Goal: Task Accomplishment & Management: Use online tool/utility

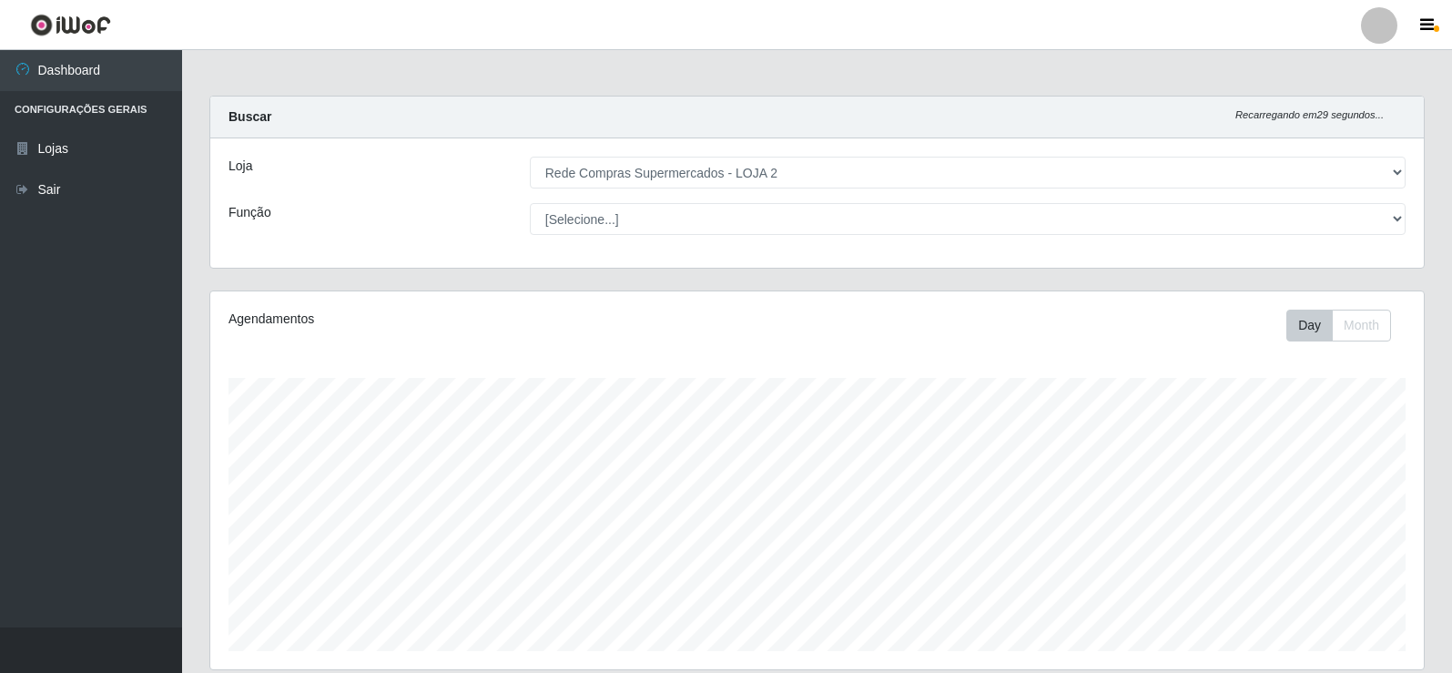
select select "161"
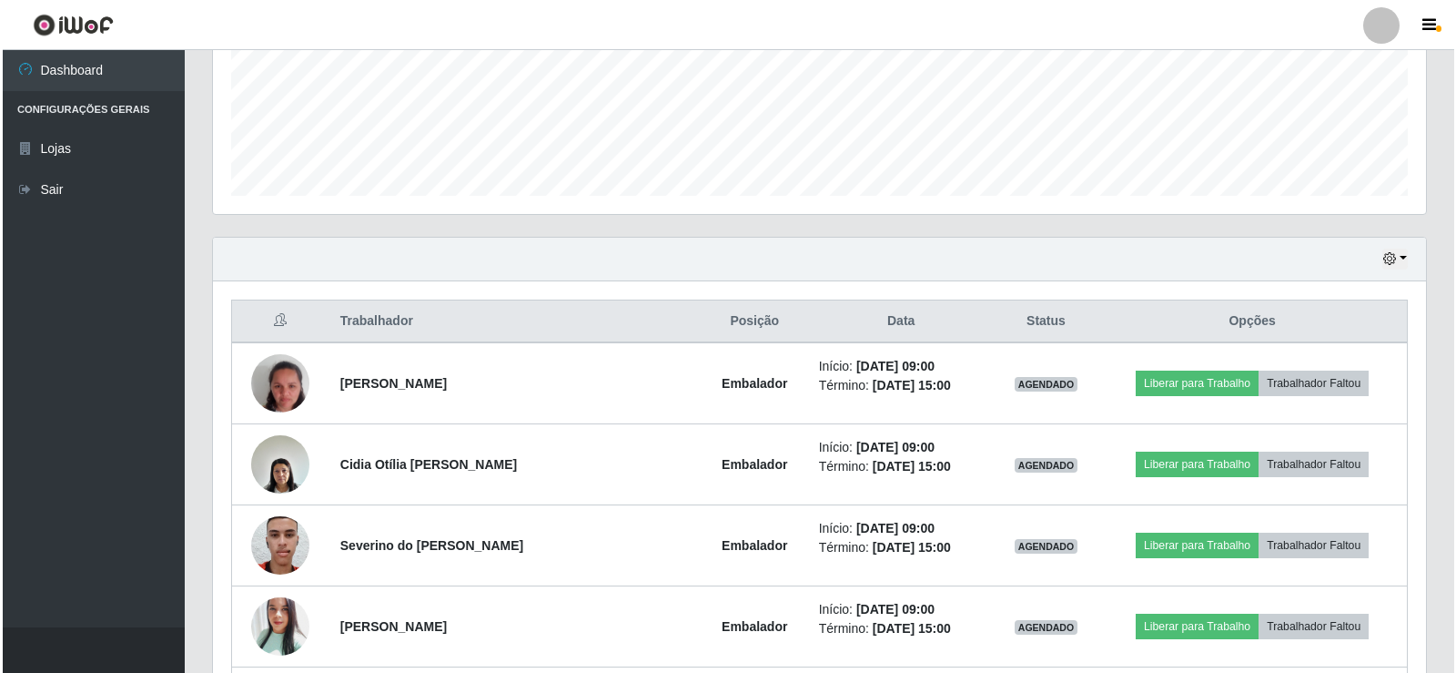
scroll to position [546, 0]
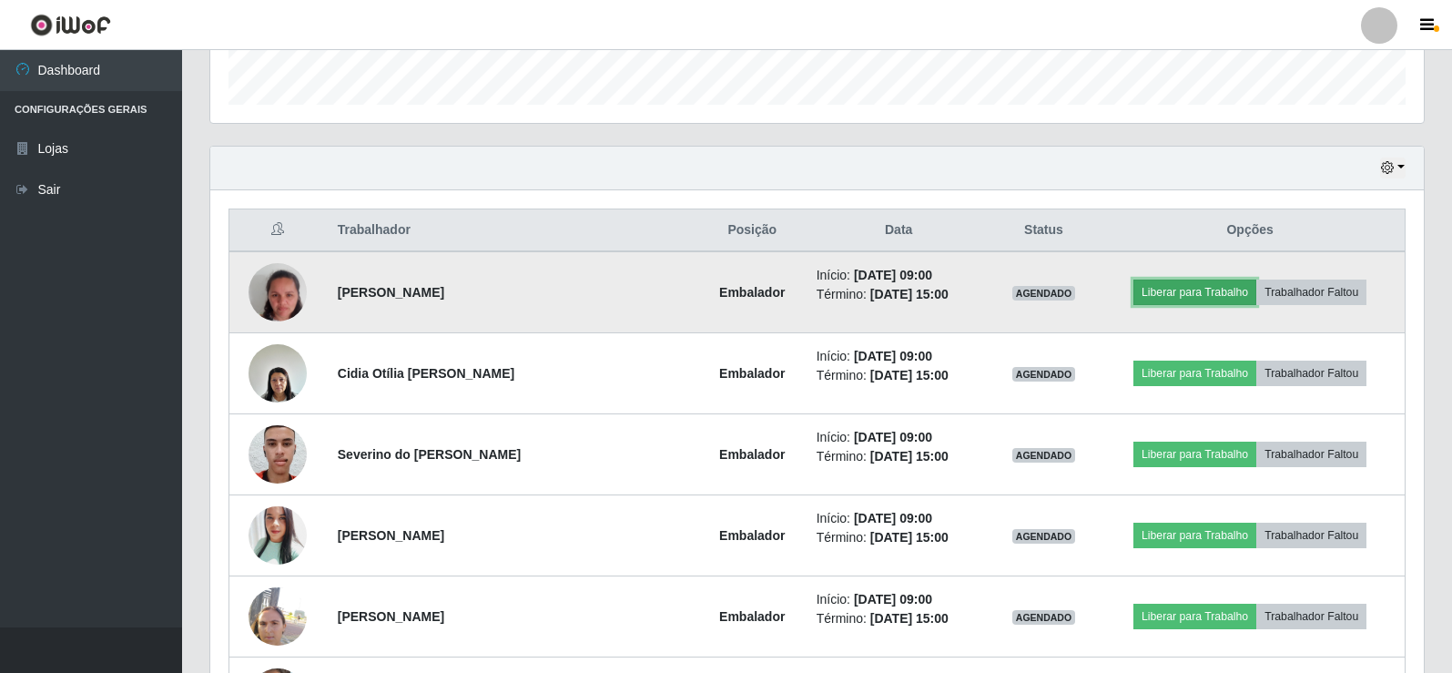
click at [1196, 283] on button "Liberar para Trabalho" at bounding box center [1194, 291] width 123 height 25
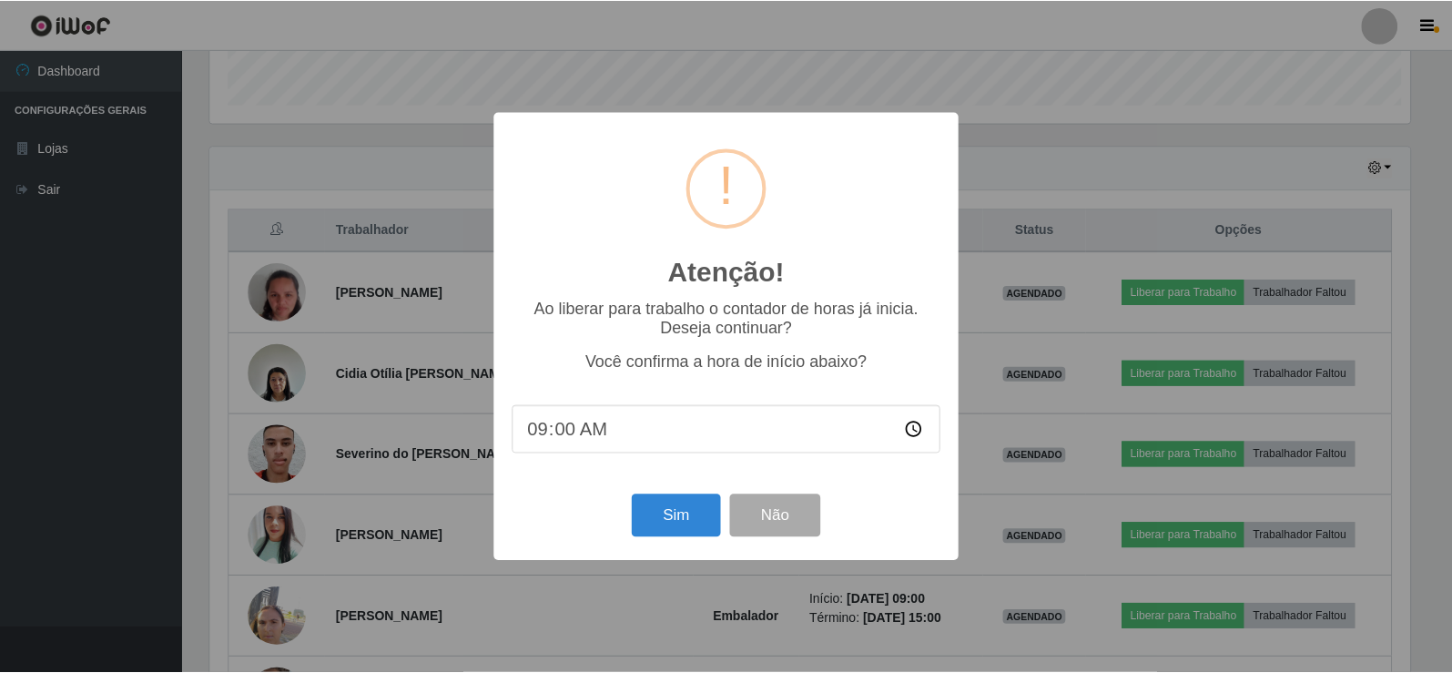
scroll to position [378, 1204]
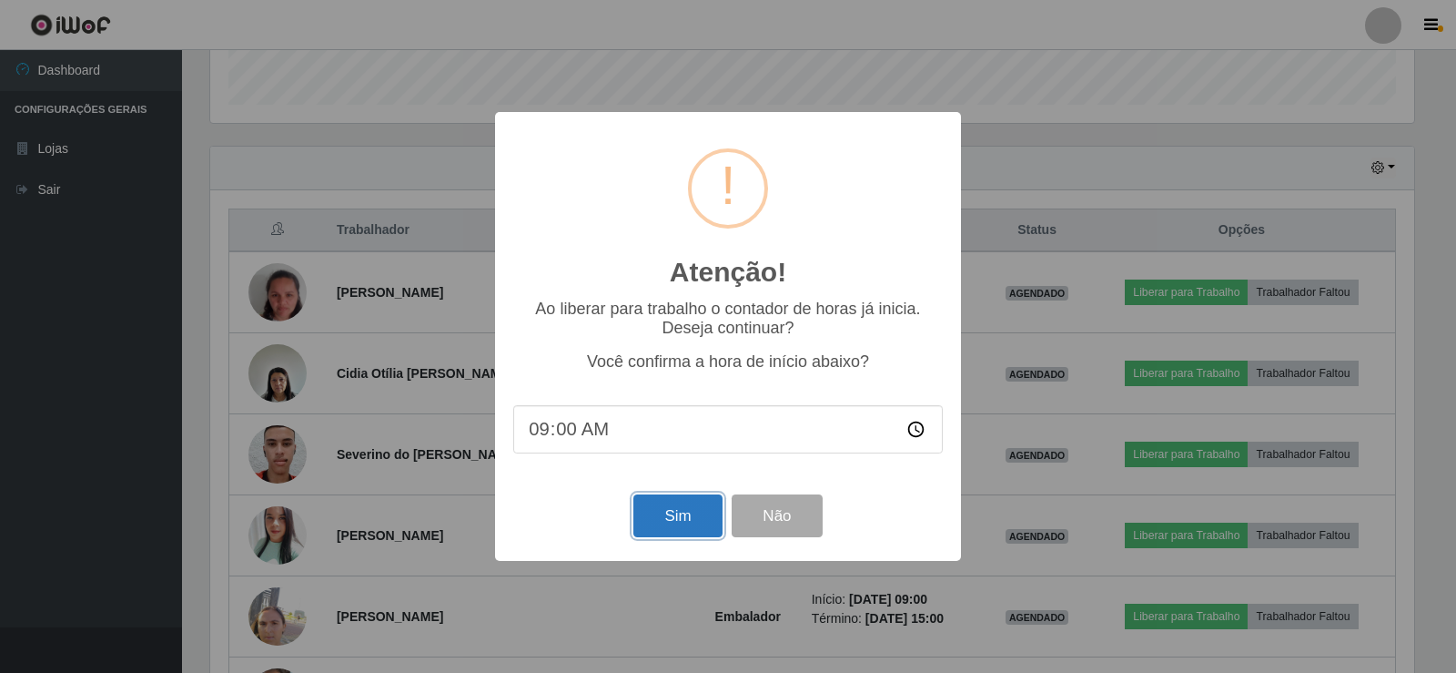
click at [681, 524] on button "Sim" at bounding box center [677, 515] width 88 height 43
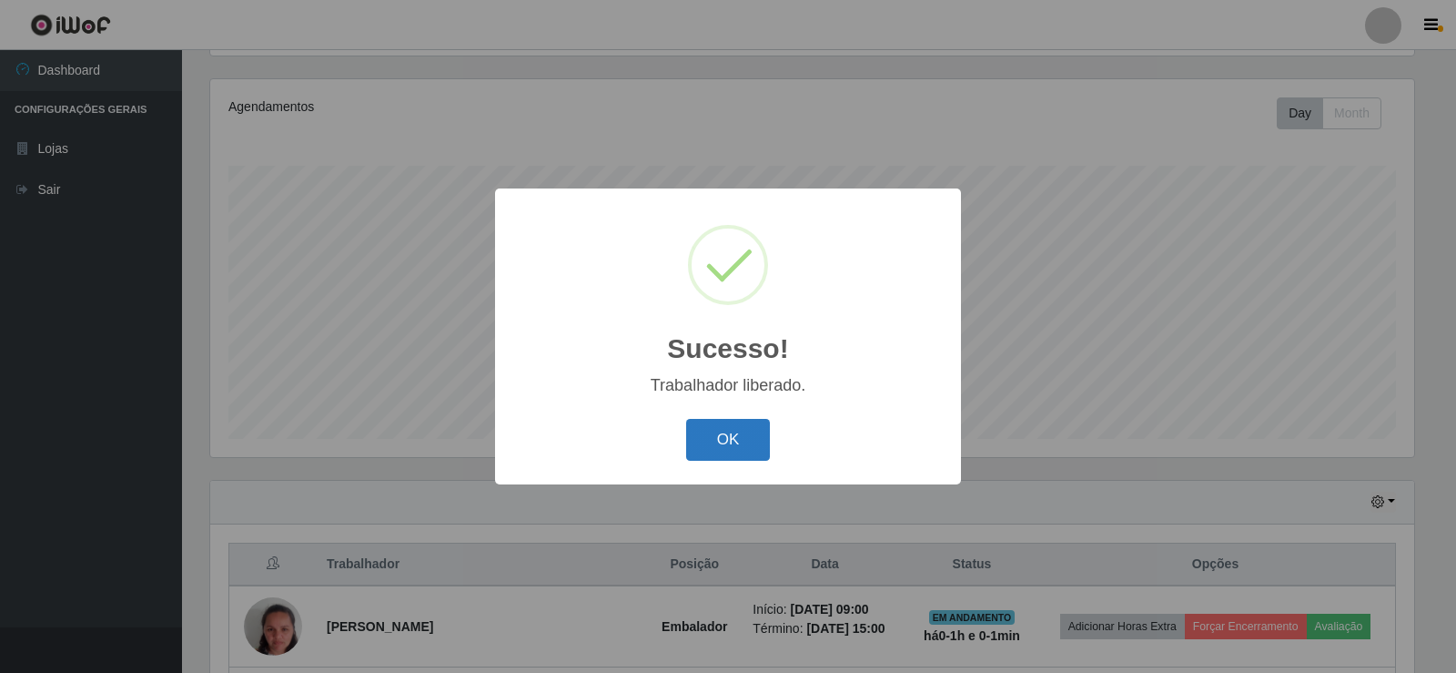
click at [704, 442] on button "OK" at bounding box center [728, 440] width 85 height 43
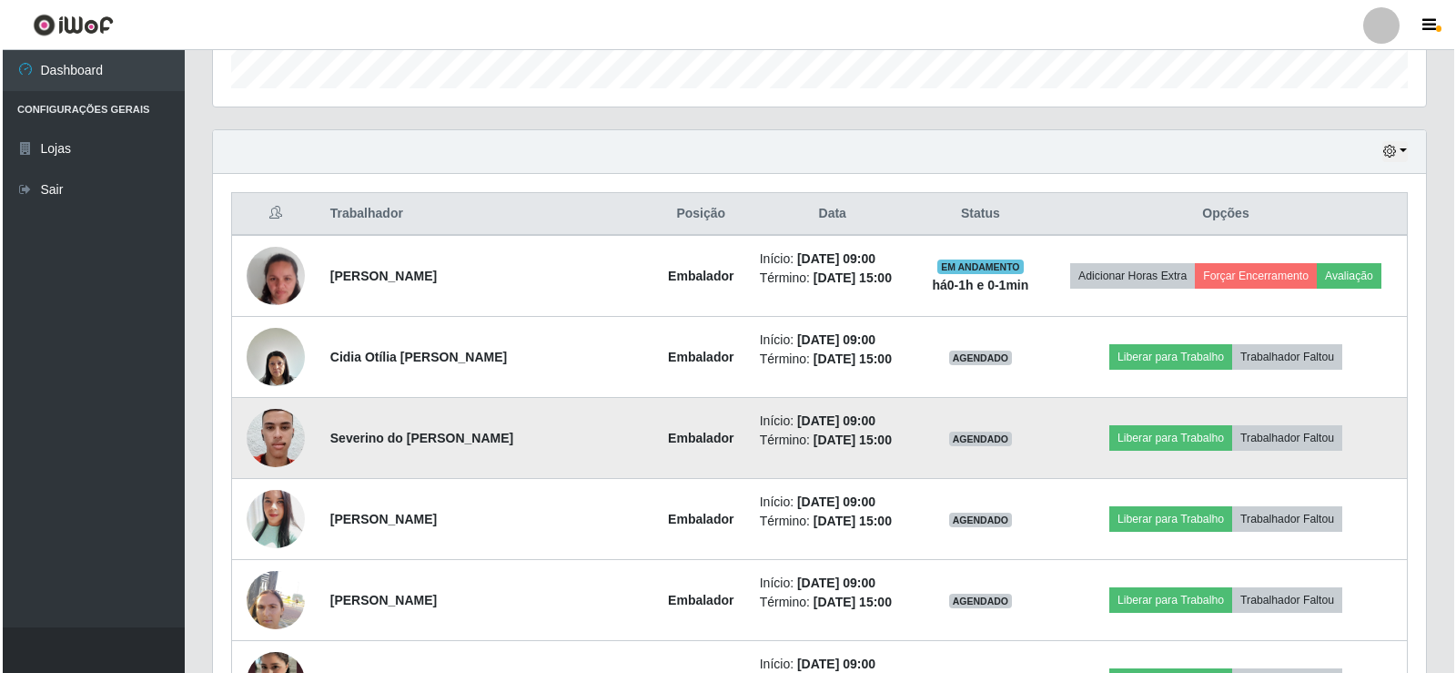
scroll to position [576, 0]
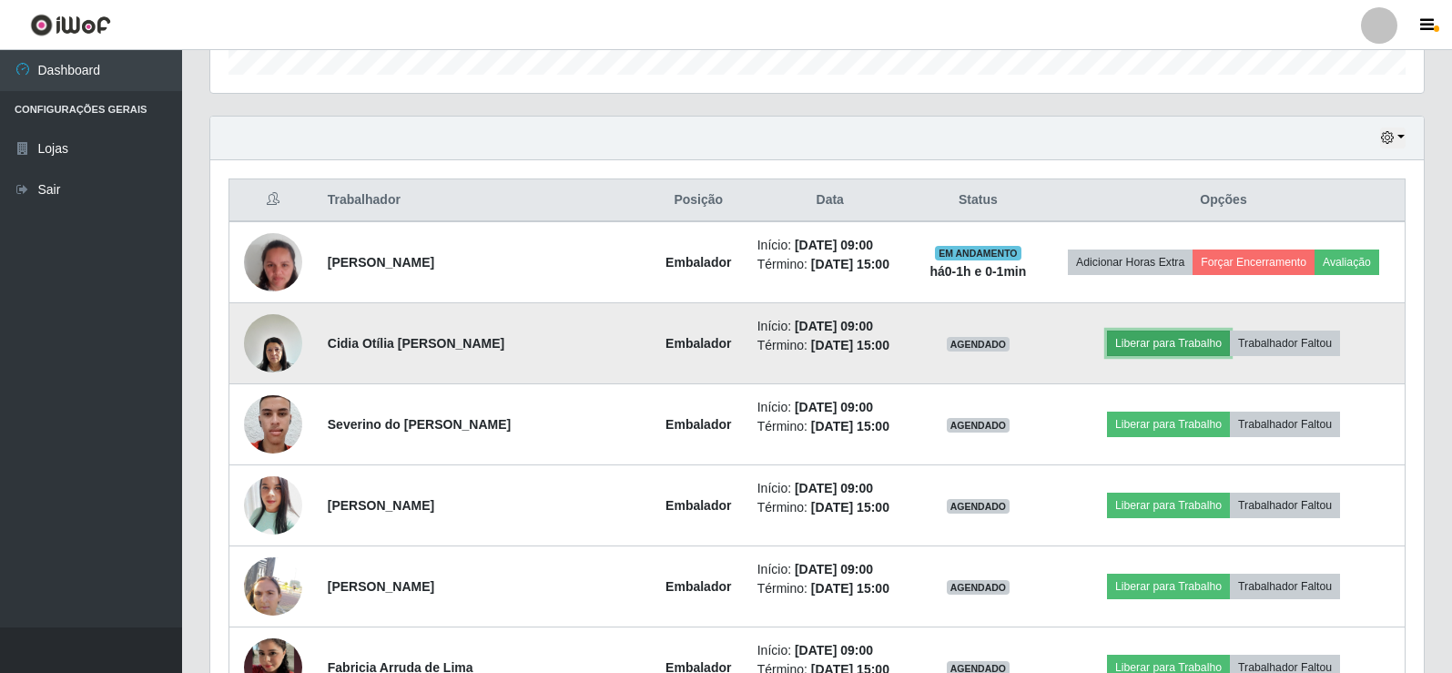
click at [1160, 341] on button "Liberar para Trabalho" at bounding box center [1168, 342] width 123 height 25
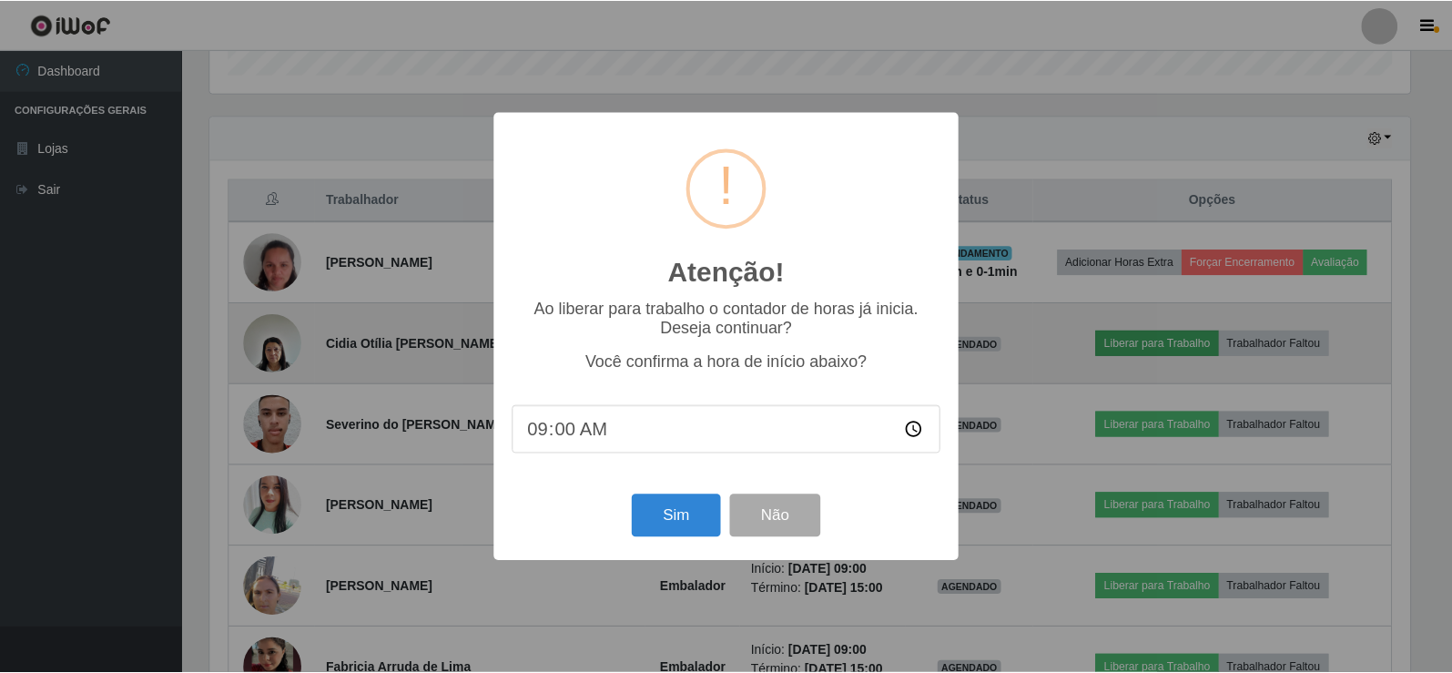
scroll to position [378, 1204]
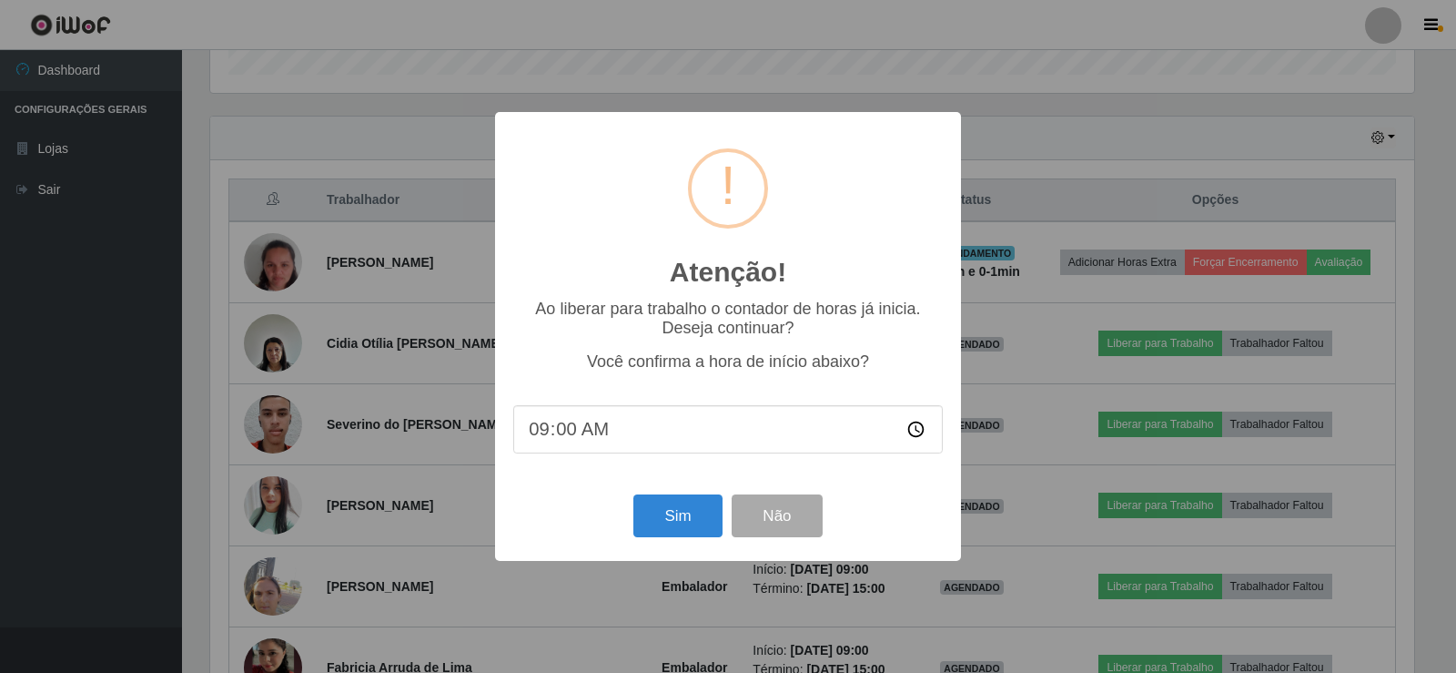
click at [623, 518] on div "Sim Não" at bounding box center [728, 516] width 430 height 52
click at [697, 504] on button "Sim" at bounding box center [677, 515] width 88 height 43
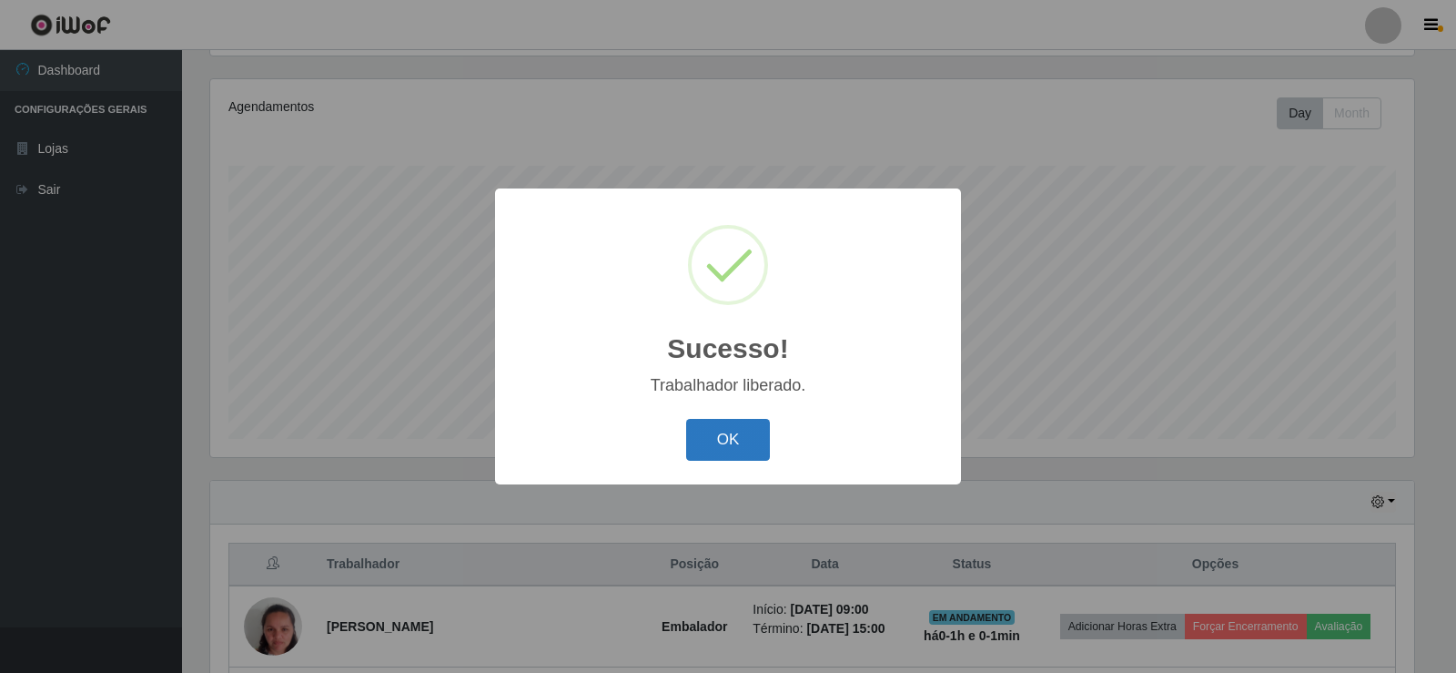
click at [718, 431] on button "OK" at bounding box center [728, 440] width 85 height 43
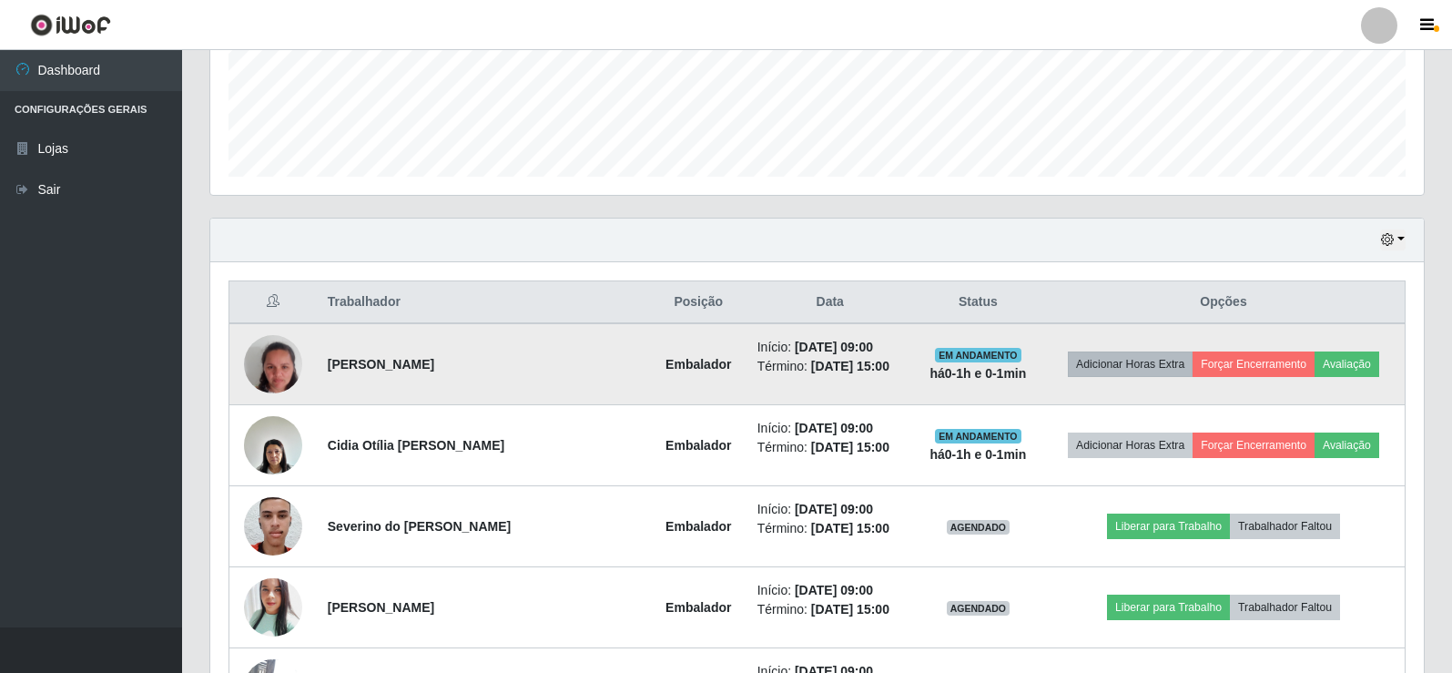
scroll to position [485, 0]
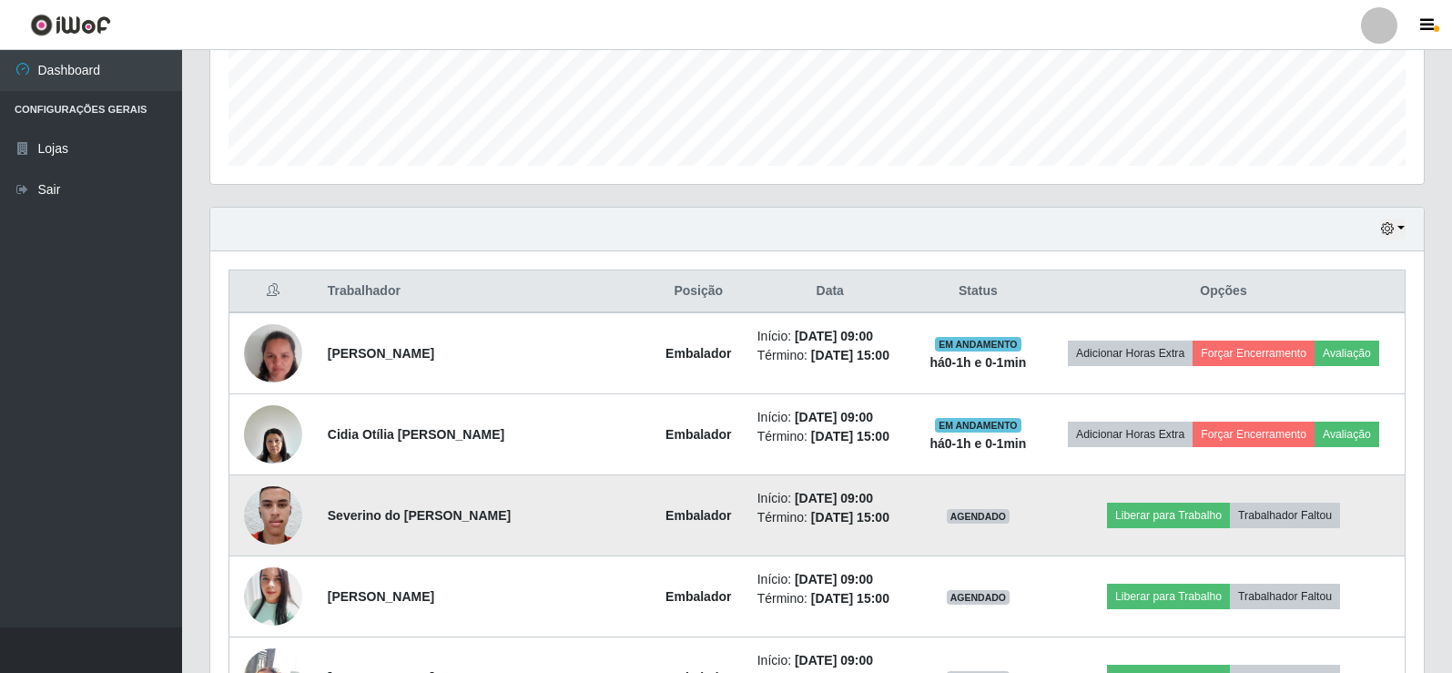
click at [1161, 493] on td "Liberar para Trabalho Trabalhador Faltou" at bounding box center [1223, 515] width 363 height 81
click at [1160, 507] on button "Liberar para Trabalho" at bounding box center [1168, 514] width 123 height 25
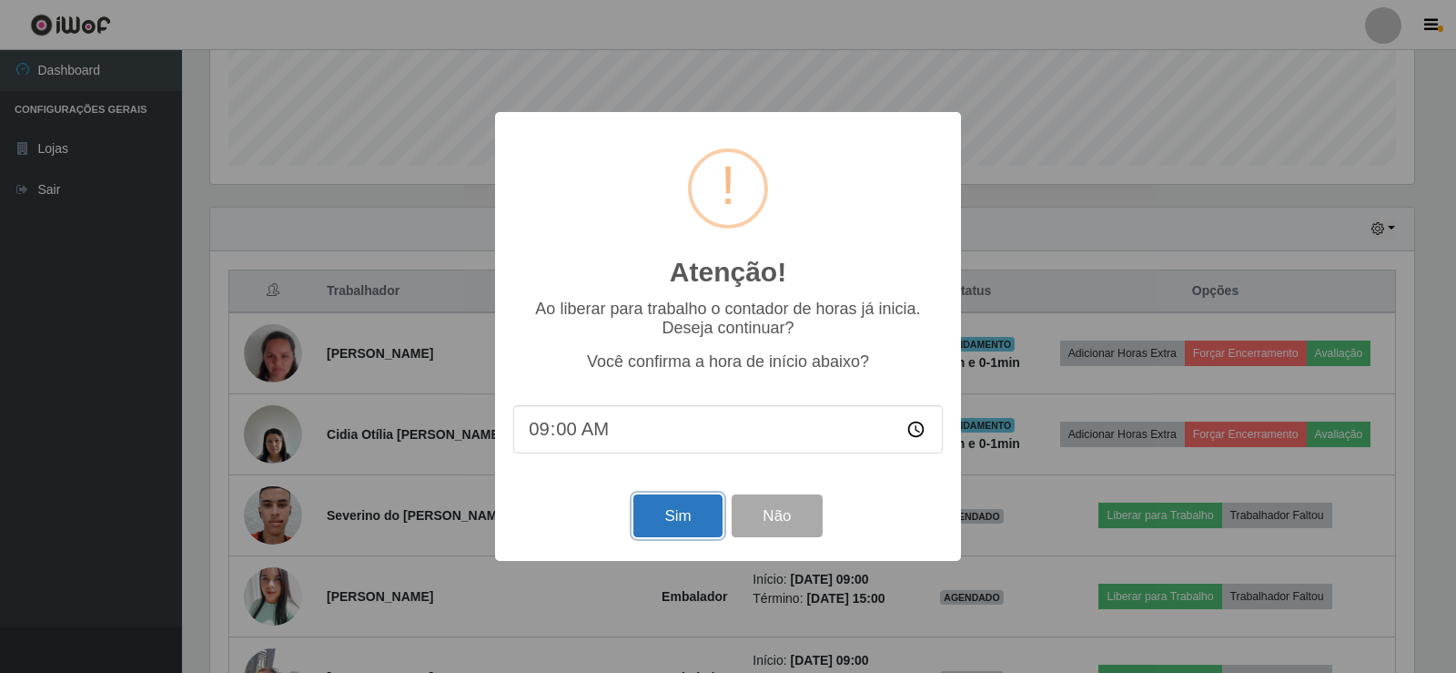
click at [640, 509] on button "Sim" at bounding box center [677, 515] width 88 height 43
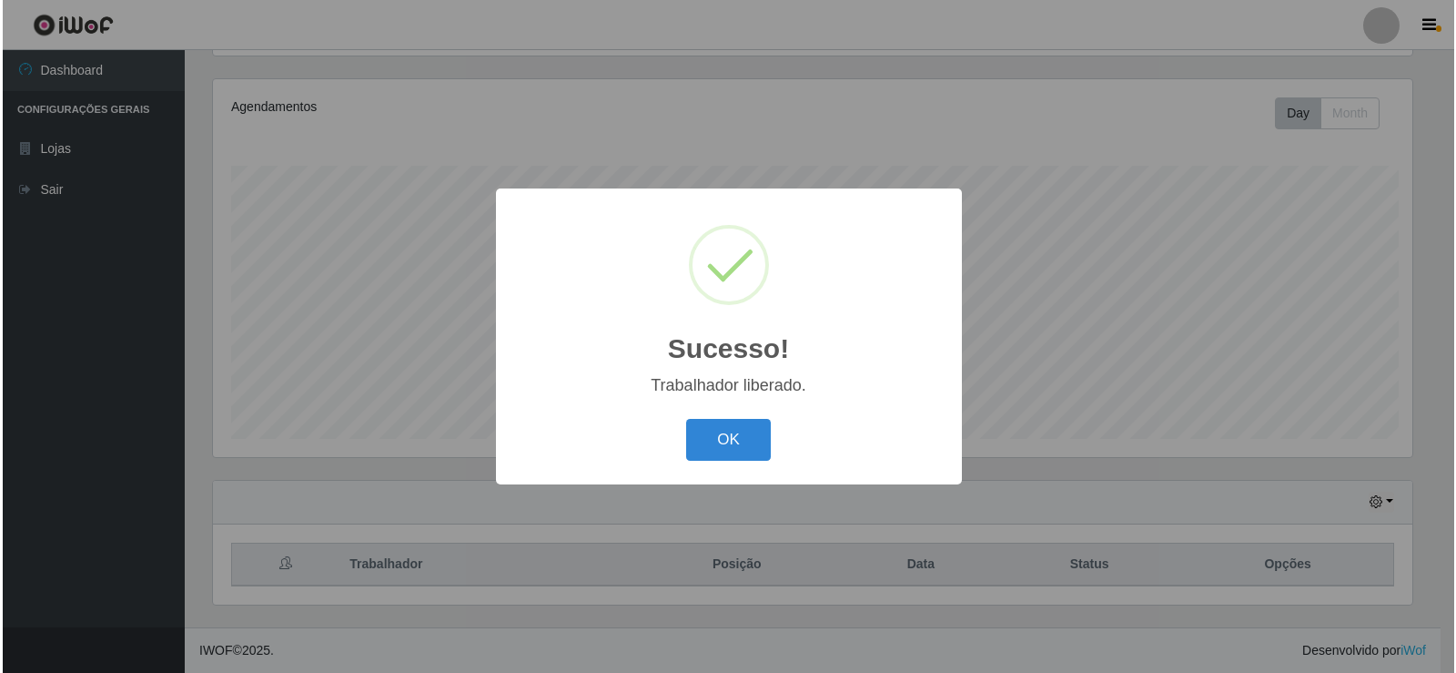
scroll to position [0, 0]
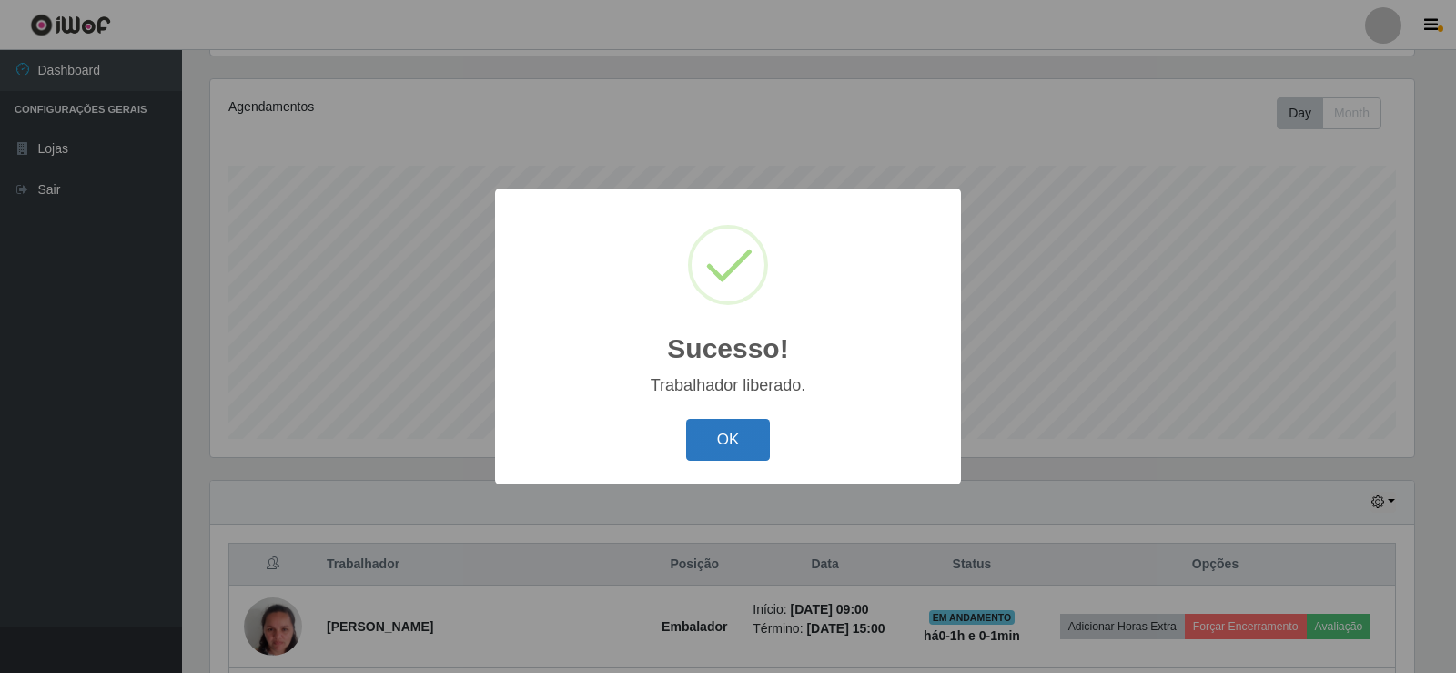
drag, startPoint x: 741, startPoint y: 450, endPoint x: 753, endPoint y: 449, distance: 11.9
click at [743, 449] on button "OK" at bounding box center [728, 440] width 85 height 43
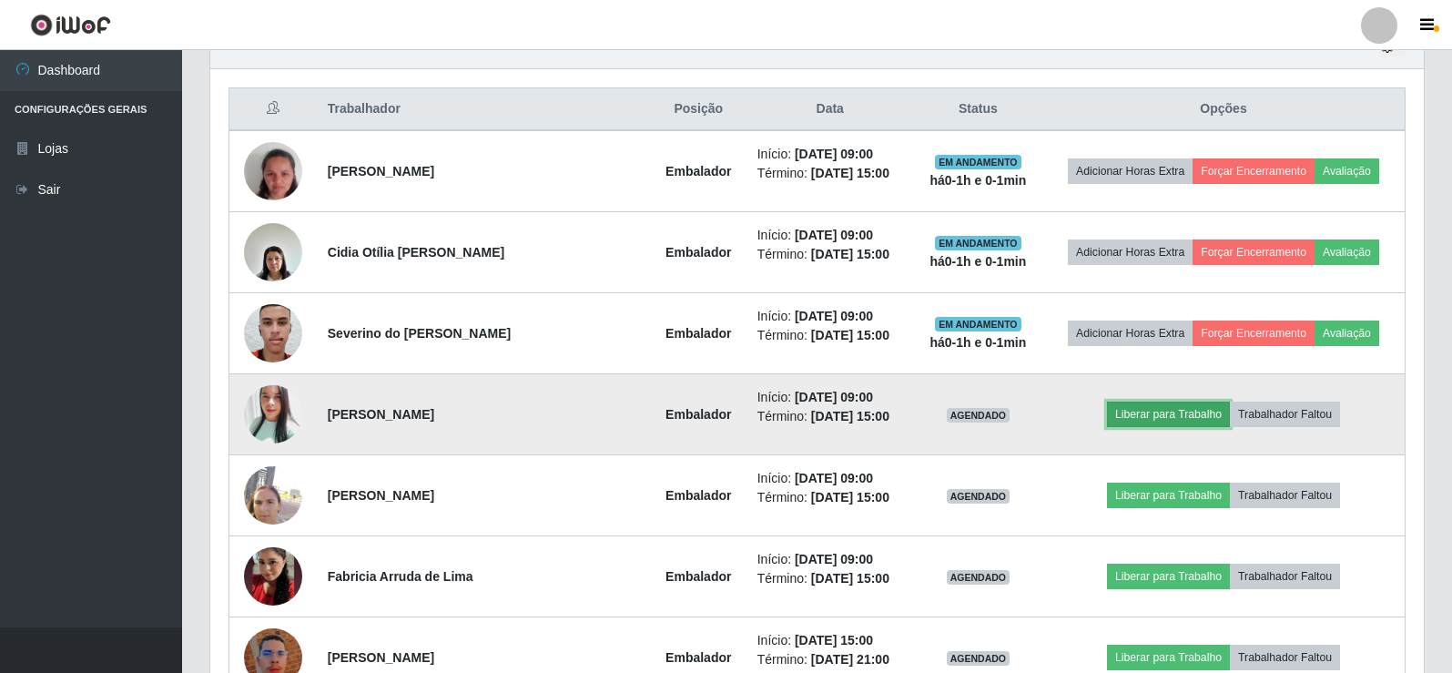
click at [1130, 411] on button "Liberar para Trabalho" at bounding box center [1168, 413] width 123 height 25
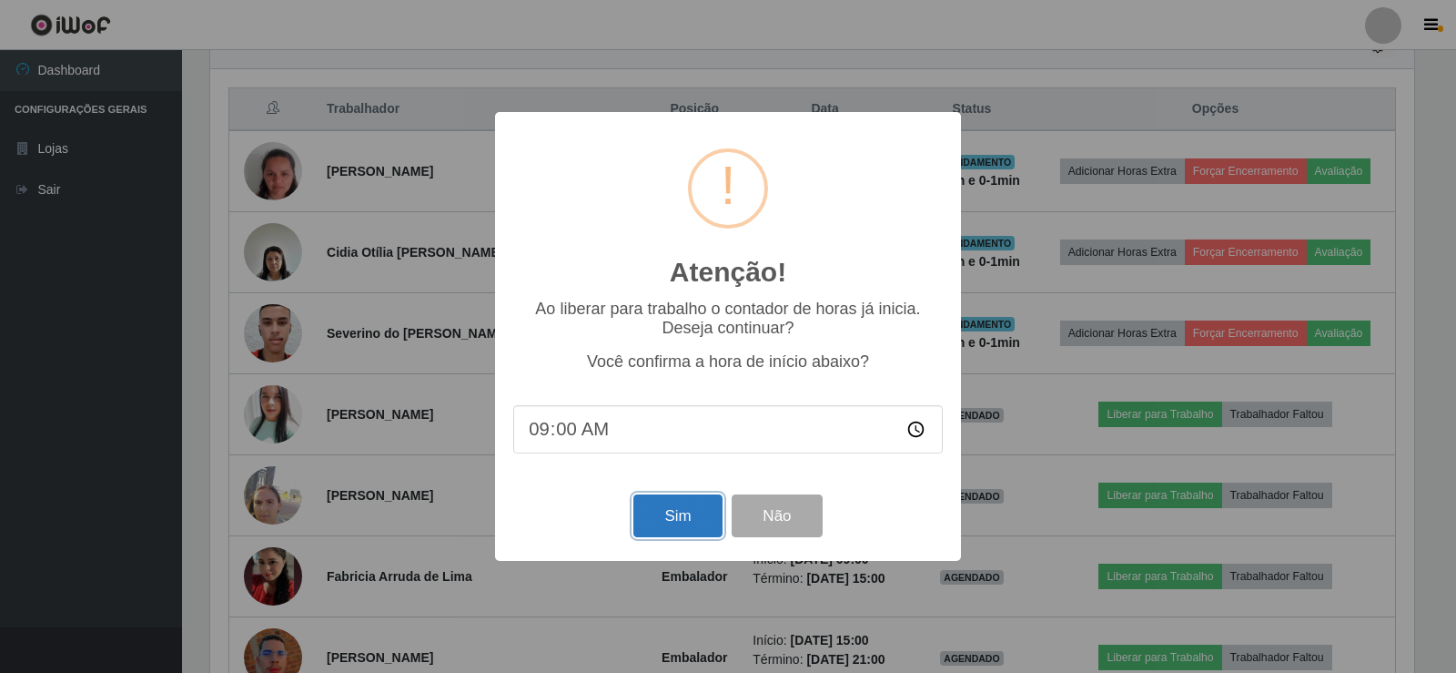
click at [662, 528] on button "Sim" at bounding box center [677, 515] width 88 height 43
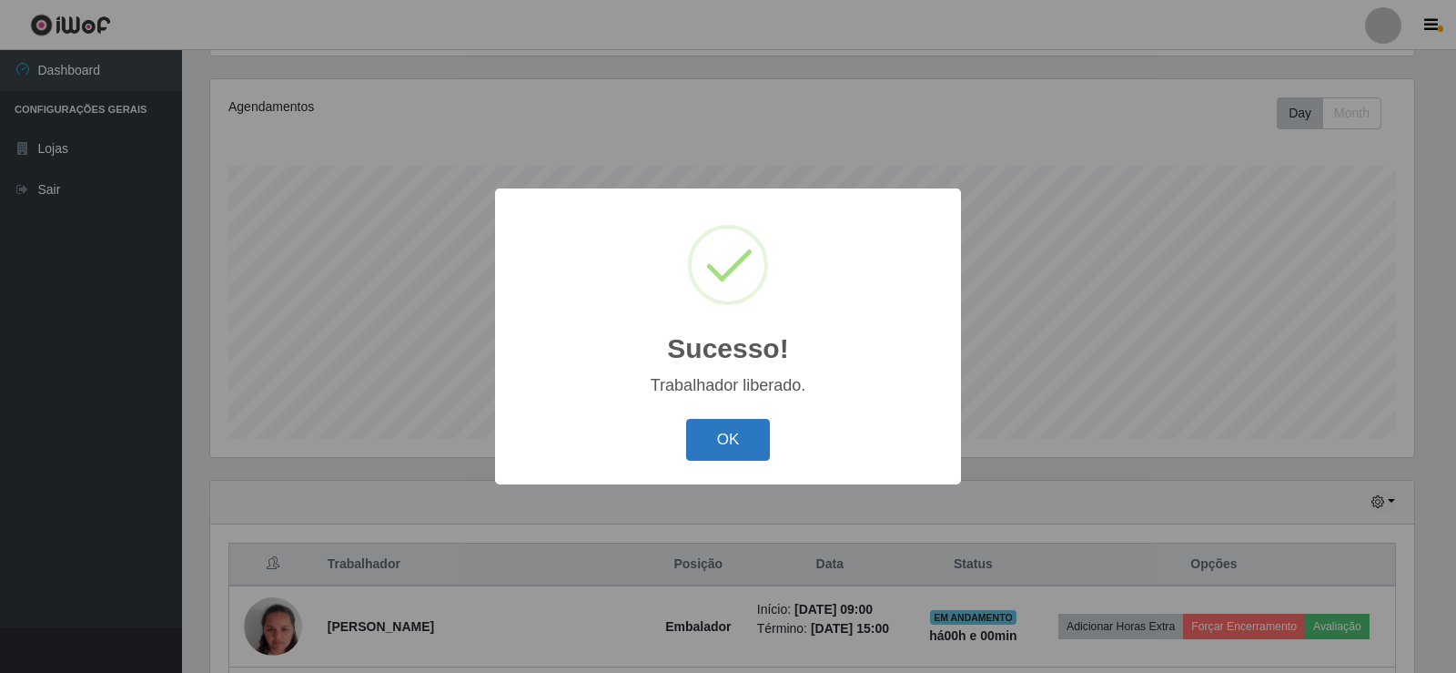
click at [733, 445] on button "OK" at bounding box center [728, 440] width 85 height 43
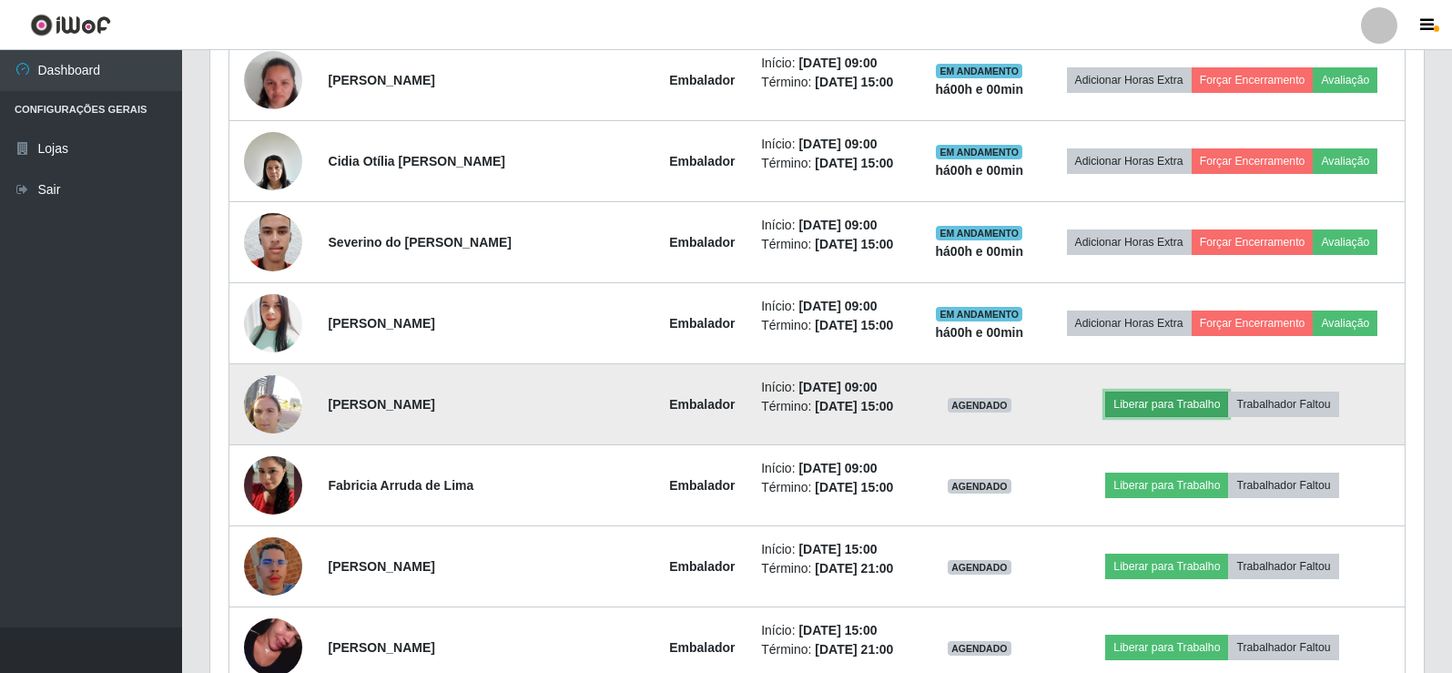
click at [1151, 408] on button "Liberar para Trabalho" at bounding box center [1166, 403] width 123 height 25
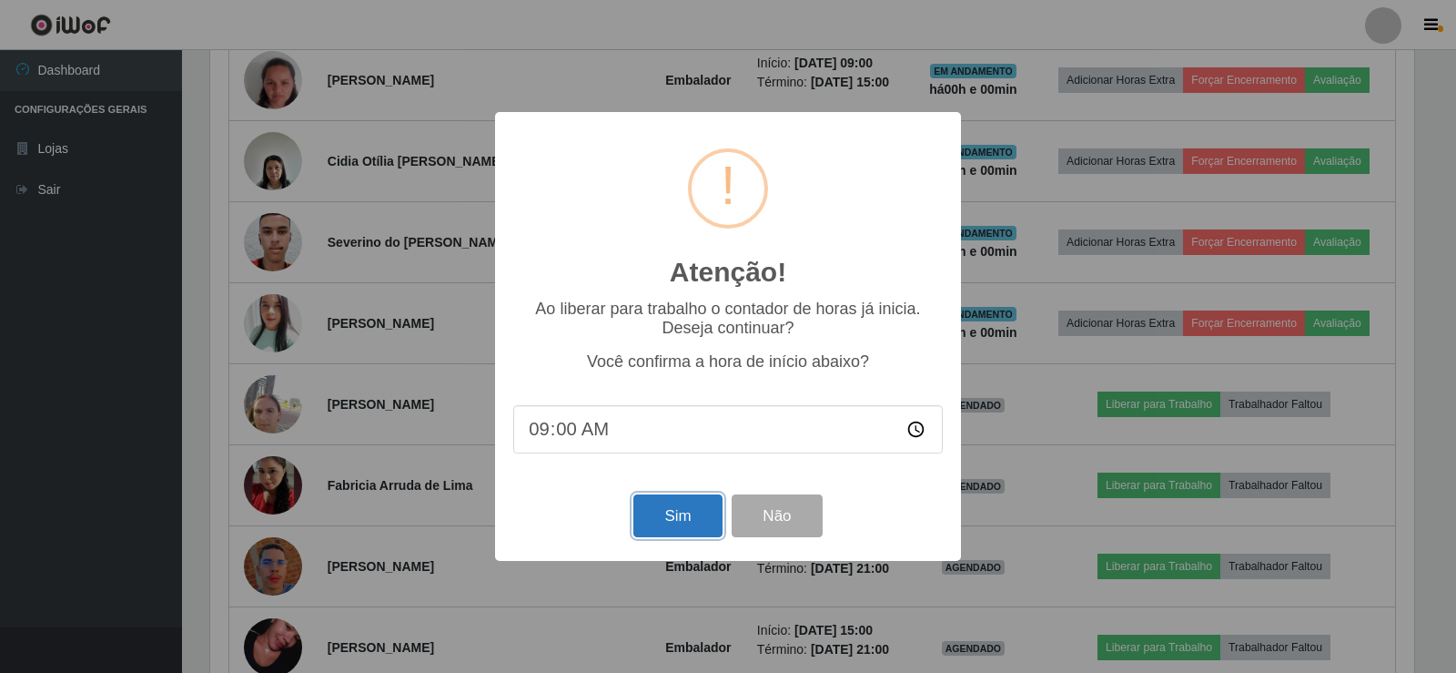
click at [663, 514] on button "Sim" at bounding box center [677, 515] width 88 height 43
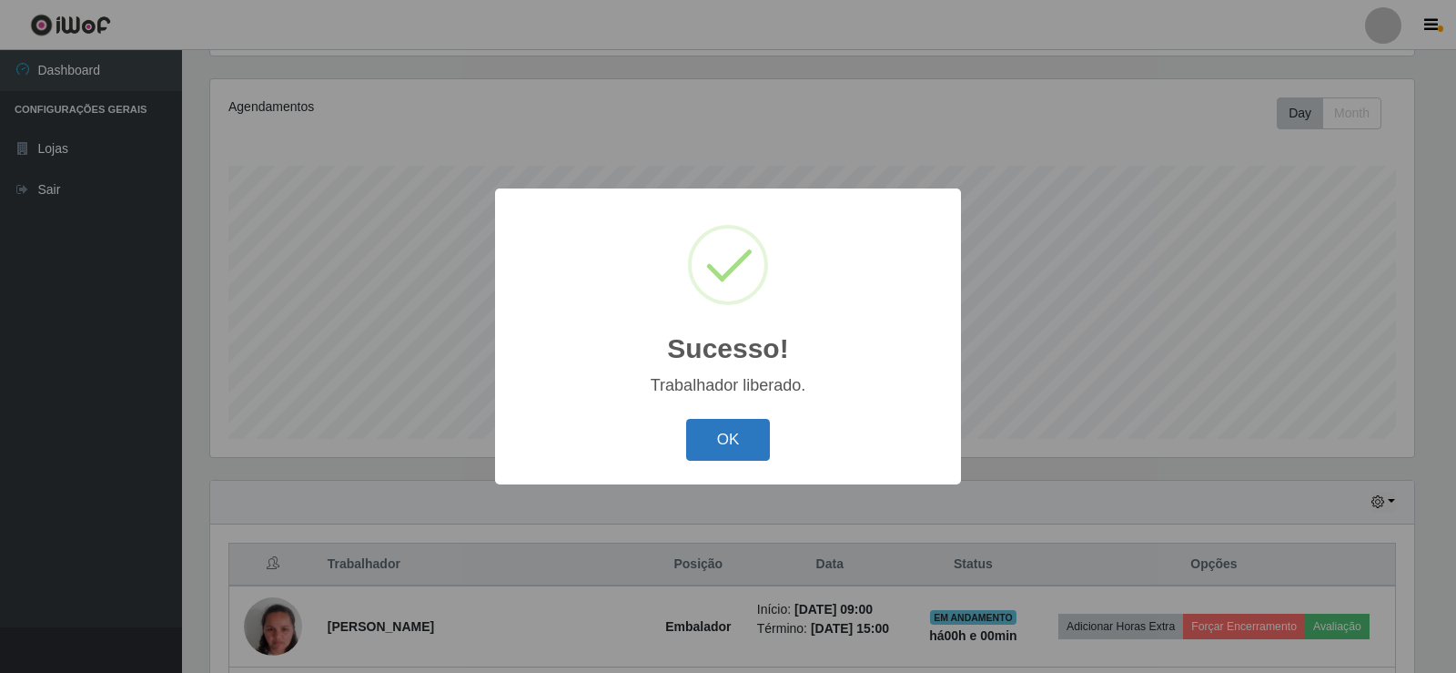
click at [714, 438] on button "OK" at bounding box center [728, 440] width 85 height 43
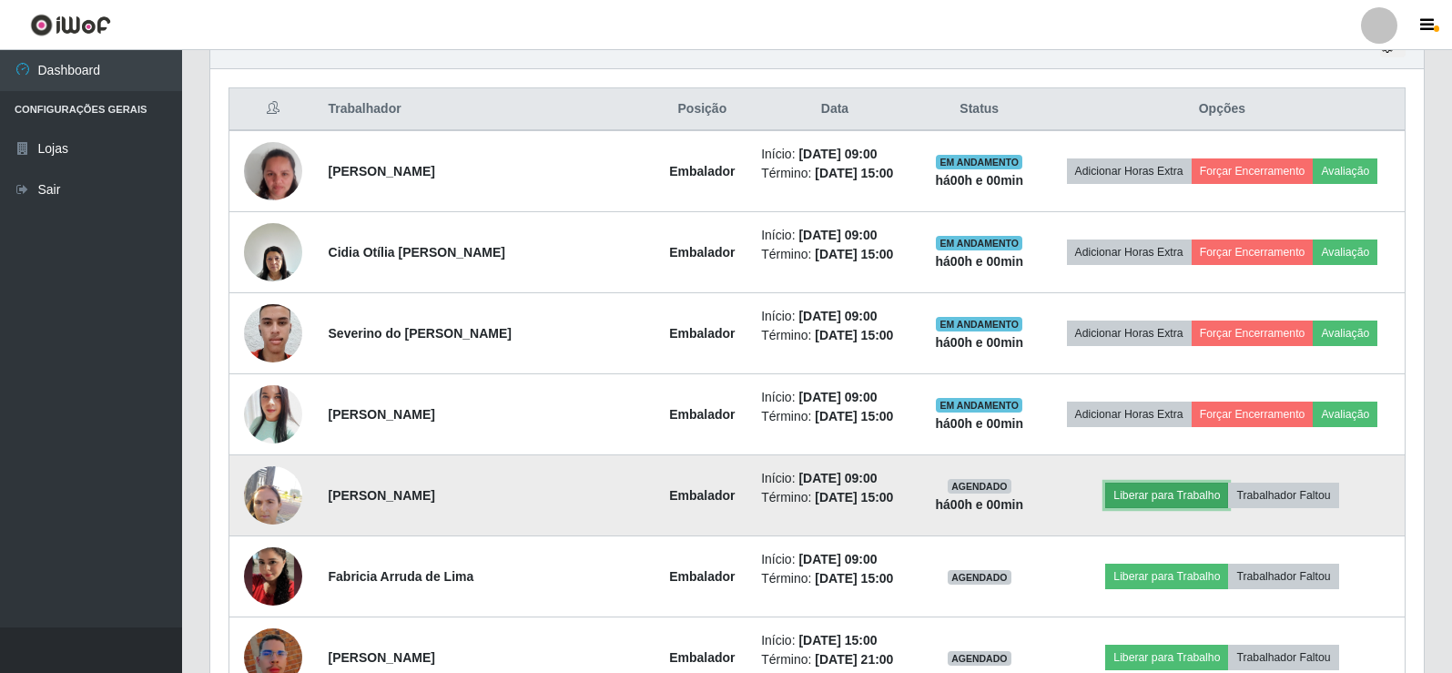
click at [1153, 486] on button "Liberar para Trabalho" at bounding box center [1166, 494] width 123 height 25
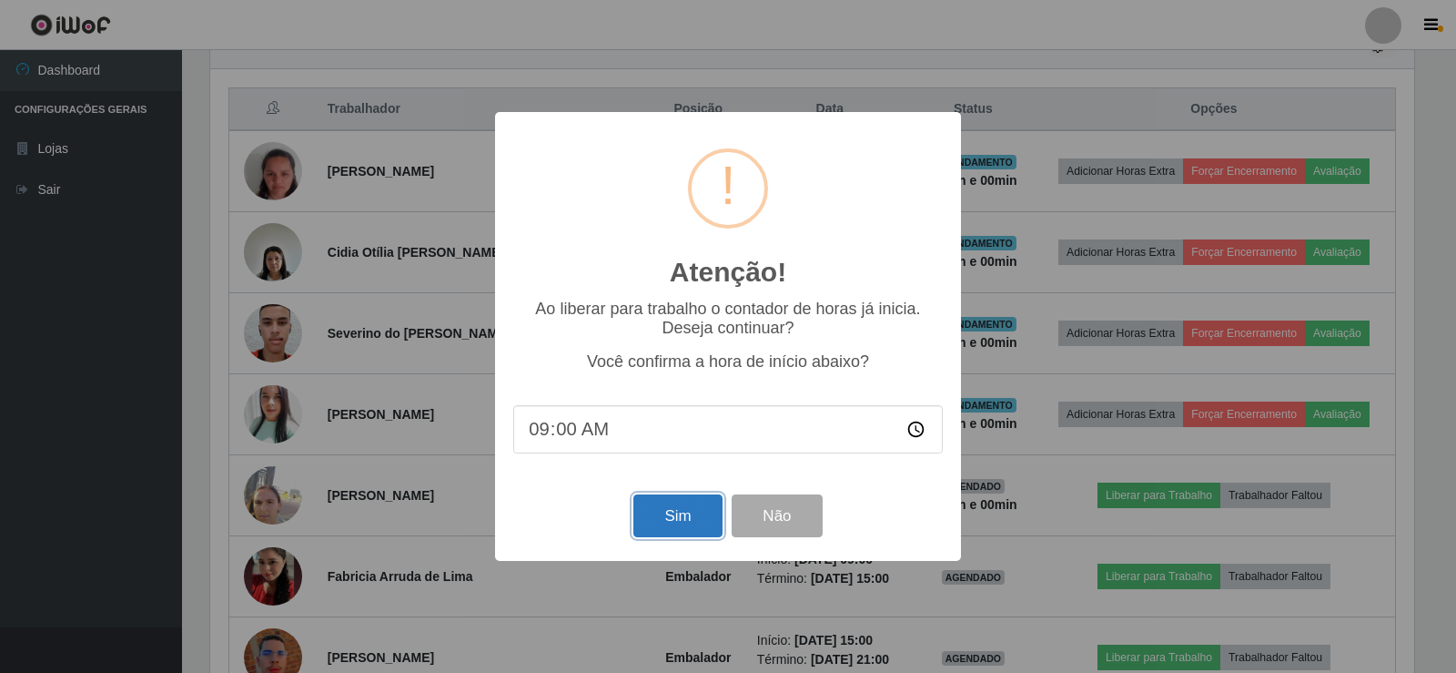
click at [674, 521] on button "Sim" at bounding box center [677, 515] width 88 height 43
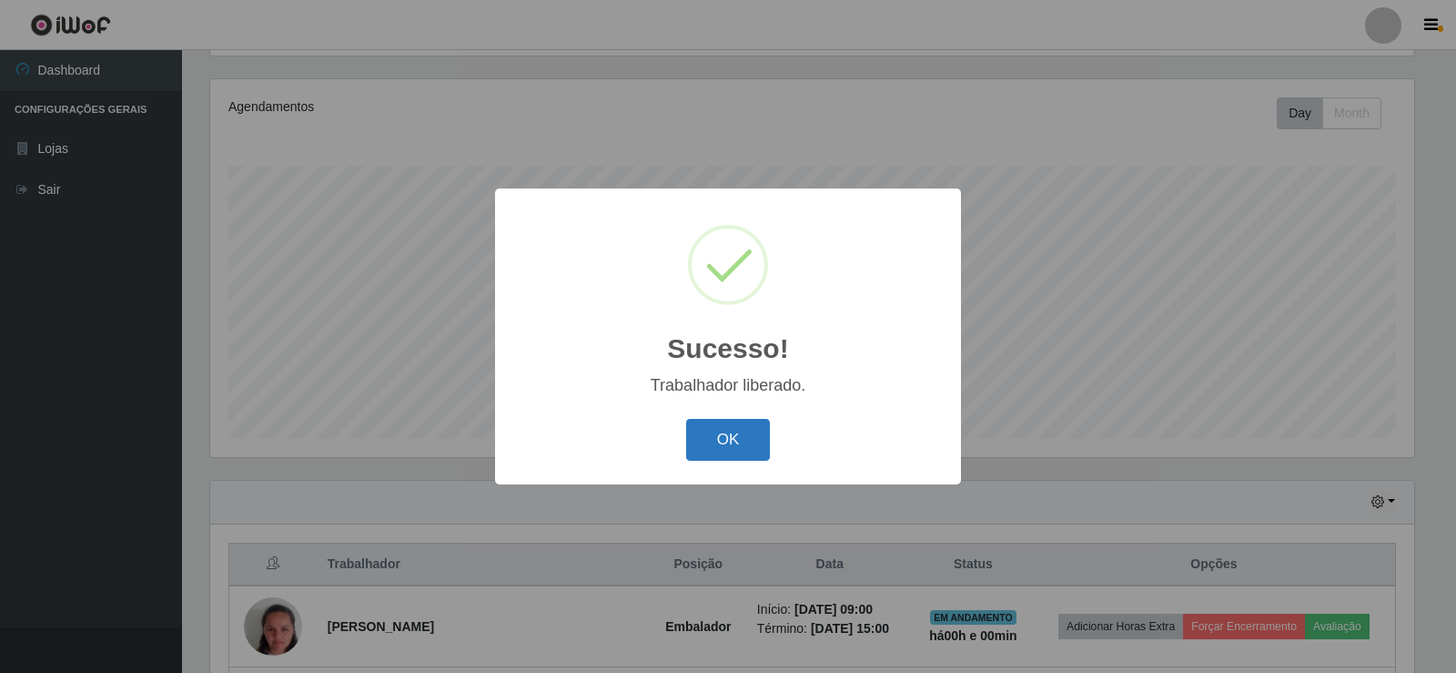
click at [740, 440] on button "OK" at bounding box center [728, 440] width 85 height 43
